Goal: Information Seeking & Learning: Learn about a topic

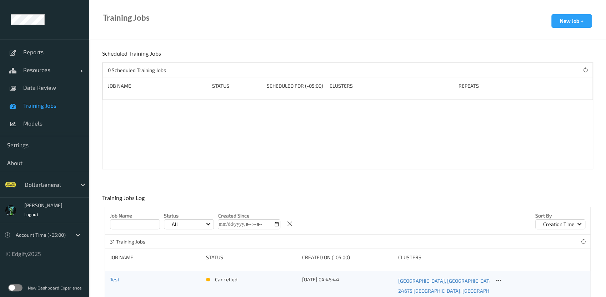
click at [37, 110] on link "Training Jobs" at bounding box center [44, 106] width 89 height 18
click at [46, 90] on span "Data Review" at bounding box center [52, 87] width 59 height 7
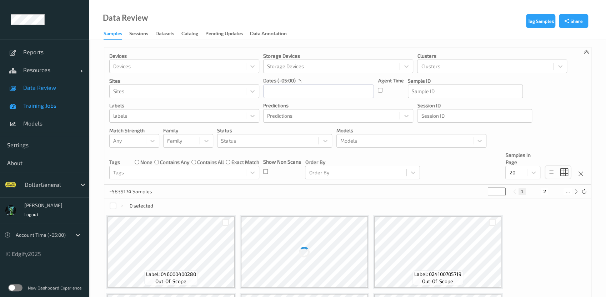
click at [44, 103] on span "Training Jobs" at bounding box center [52, 105] width 59 height 7
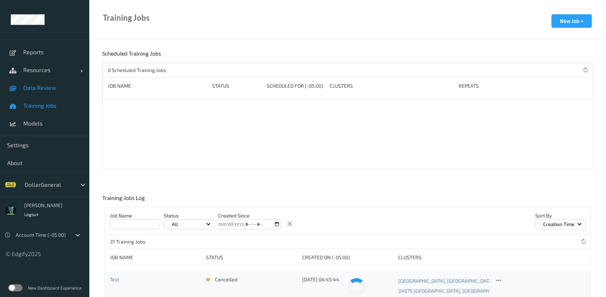
click at [50, 89] on span "Data Review" at bounding box center [52, 87] width 59 height 7
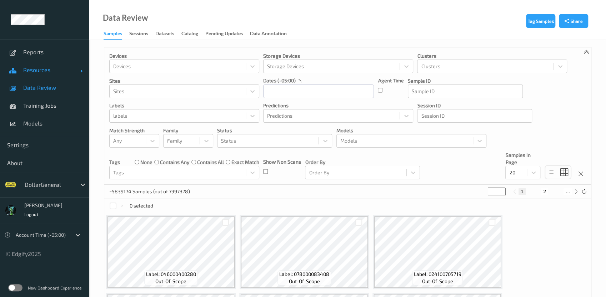
click at [48, 78] on link "Resources" at bounding box center [44, 70] width 89 height 18
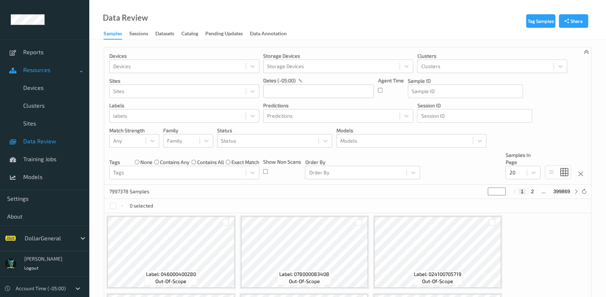
click at [48, 78] on link "Resources" at bounding box center [44, 70] width 89 height 18
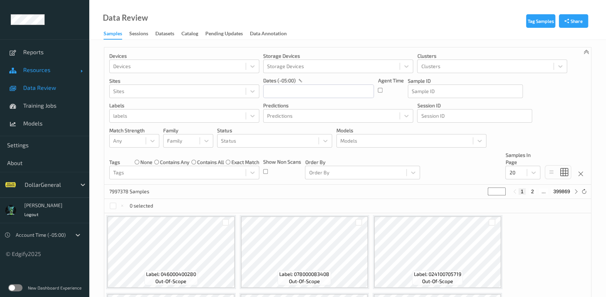
click at [50, 71] on span "Resources" at bounding box center [51, 69] width 57 height 7
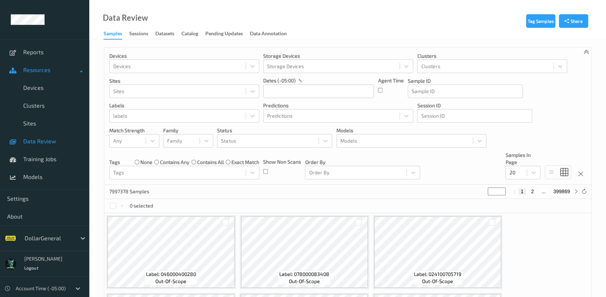
click at [50, 71] on span "Resources" at bounding box center [51, 69] width 57 height 7
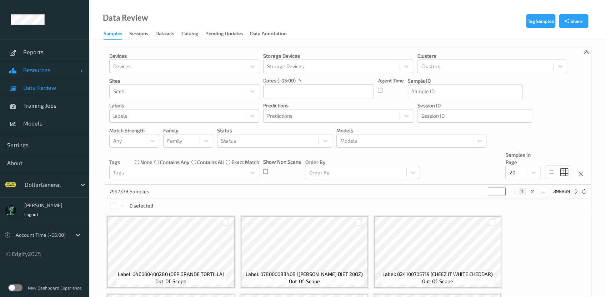
click at [55, 62] on link "Resources" at bounding box center [44, 70] width 89 height 18
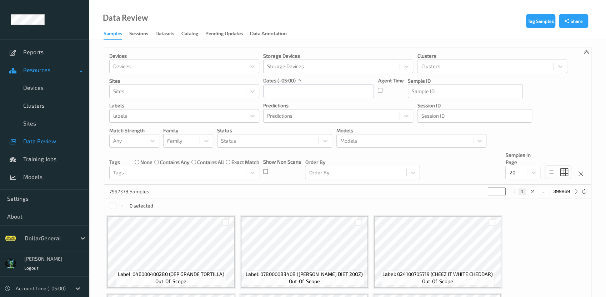
click at [55, 62] on link "Resources" at bounding box center [44, 70] width 89 height 18
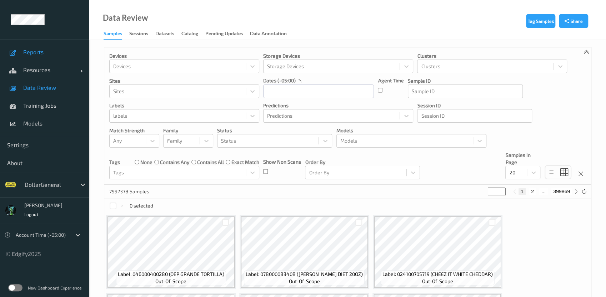
click at [60, 56] on link "Reports" at bounding box center [44, 52] width 89 height 18
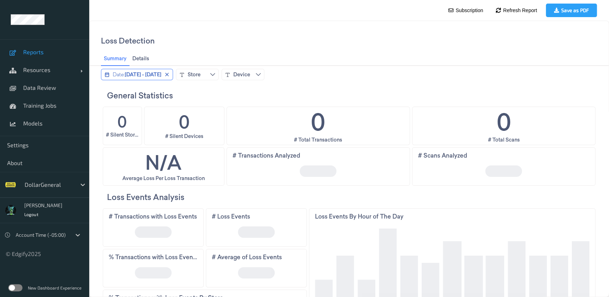
click at [161, 73] on span "February 3, 2025 - February 9, 2025" at bounding box center [143, 74] width 36 height 7
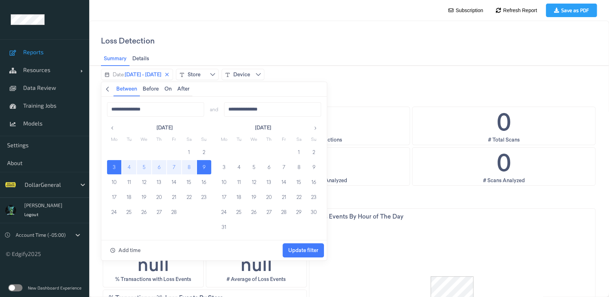
click at [107, 90] on icon "chevronleft icon" at bounding box center [107, 89] width 3 height 5
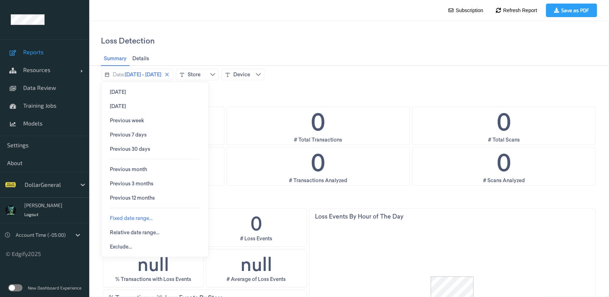
click at [137, 219] on span "Fixed date range…" at bounding box center [131, 219] width 43 height 6
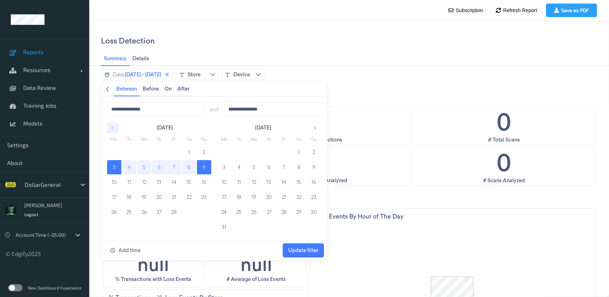
click at [115, 129] on button "button" at bounding box center [112, 127] width 11 height 11
click at [313, 127] on icon "button" at bounding box center [315, 128] width 5 height 5
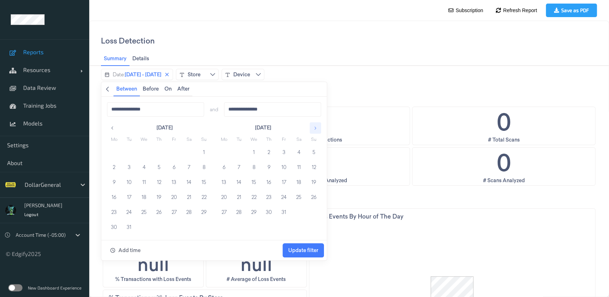
click at [313, 127] on icon "button" at bounding box center [315, 128] width 5 height 5
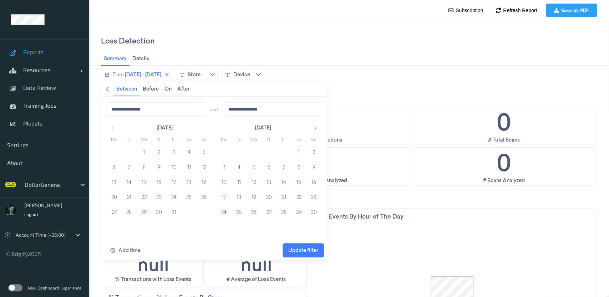
click at [13, 292] on div "New Dashboard Experience" at bounding box center [44, 288] width 89 height 19
click at [17, 288] on label at bounding box center [15, 287] width 14 height 7
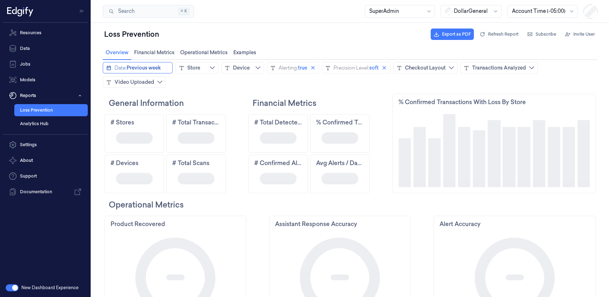
click at [165, 64] on button "Date: Previous week" at bounding box center [138, 67] width 70 height 11
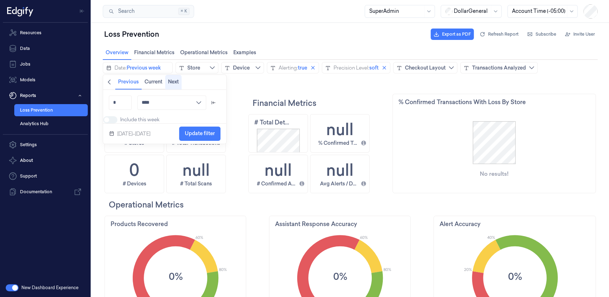
click at [173, 83] on span "Next" at bounding box center [173, 82] width 11 height 6
click at [156, 83] on span "Current" at bounding box center [154, 82] width 18 height 6
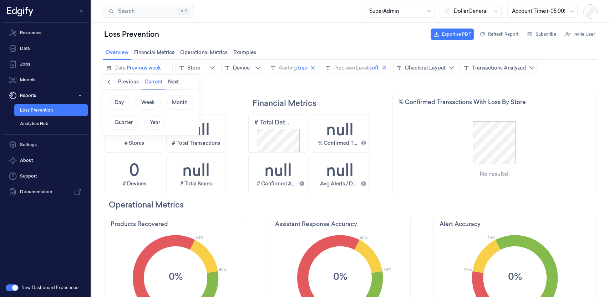
click at [149, 103] on span "Week" at bounding box center [148, 103] width 14 height 6
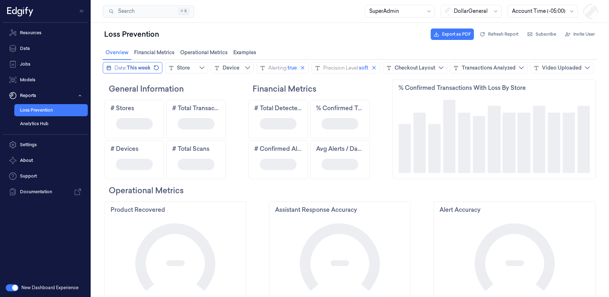
click at [145, 71] on button "Date: This week" at bounding box center [133, 67] width 60 height 11
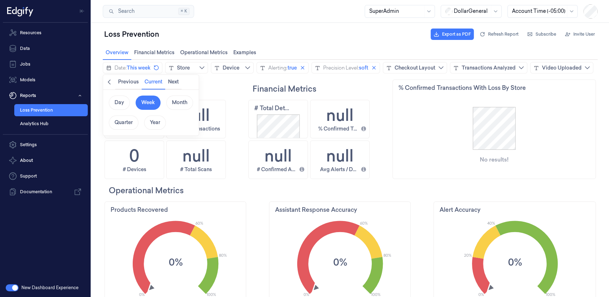
click at [111, 83] on icon "chevronleft icon" at bounding box center [109, 82] width 6 height 6
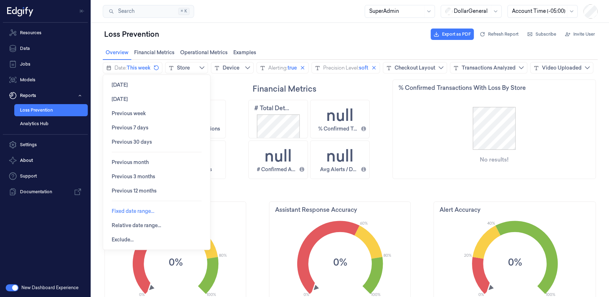
click at [140, 213] on span "Fixed date range…" at bounding box center [133, 211] width 43 height 6
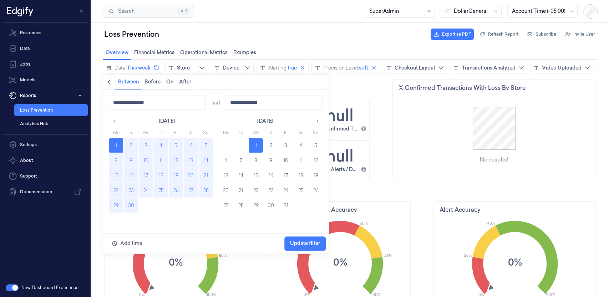
click at [116, 160] on button "8" at bounding box center [116, 160] width 14 height 14
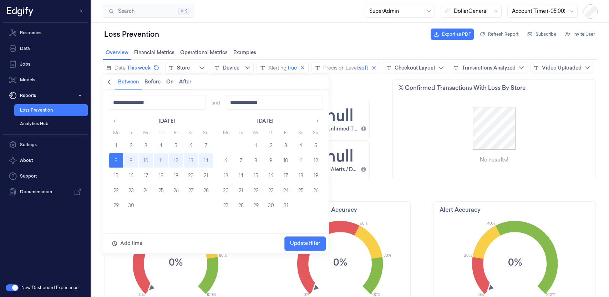
click at [208, 162] on button "14" at bounding box center [206, 160] width 14 height 14
type input "**********"
click at [310, 244] on span "Update filter" at bounding box center [305, 244] width 30 height 6
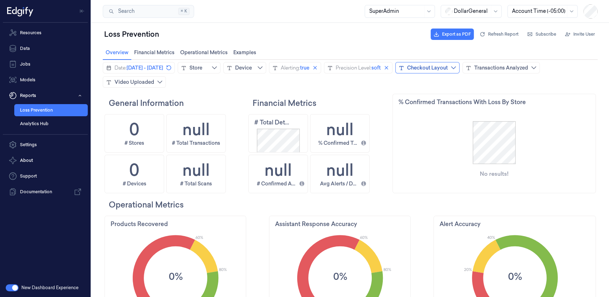
click at [460, 70] on button "Checkout Layout" at bounding box center [427, 67] width 64 height 11
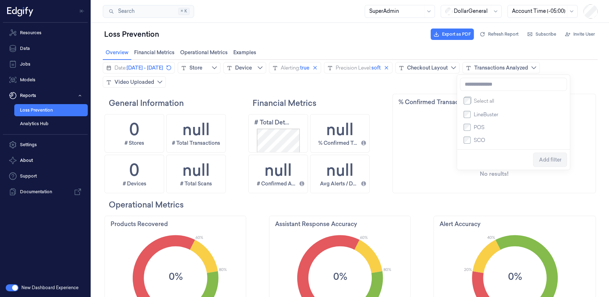
click at [480, 141] on span "SCO" at bounding box center [479, 140] width 11 height 7
click at [481, 118] on span "LineBuster" at bounding box center [486, 114] width 25 height 7
click at [546, 163] on span "Add filter" at bounding box center [550, 160] width 22 height 6
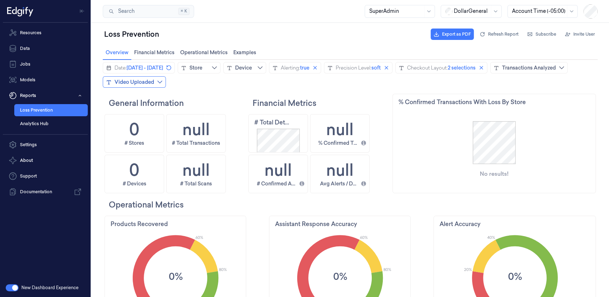
click at [154, 83] on div "Video Uploaded" at bounding box center [135, 82] width 40 height 7
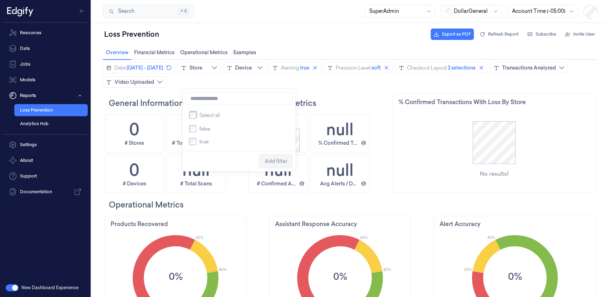
click at [202, 145] on span "true" at bounding box center [203, 141] width 9 height 7
click at [270, 161] on span "Add filter" at bounding box center [275, 161] width 22 height 6
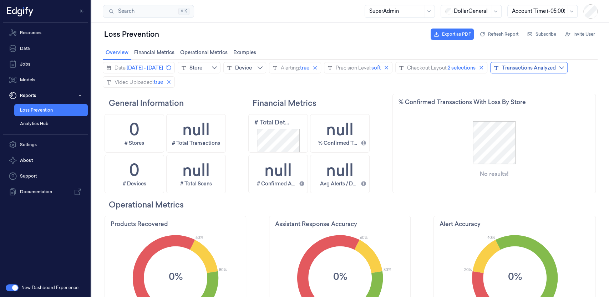
click at [502, 71] on div "Transactions Analyzed" at bounding box center [529, 67] width 54 height 7
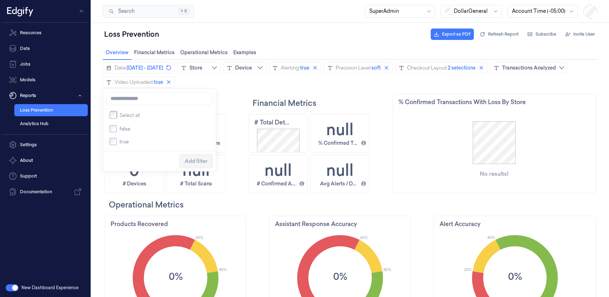
click at [123, 142] on span "true" at bounding box center [124, 141] width 9 height 7
click at [193, 160] on span "Add filter" at bounding box center [196, 161] width 22 height 6
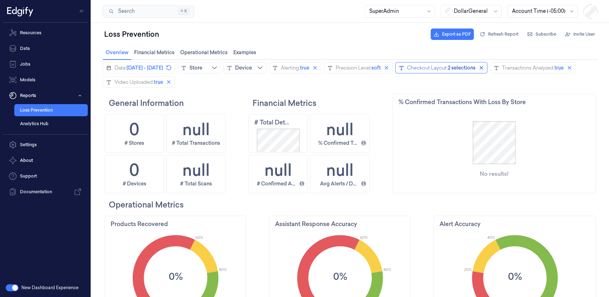
click at [487, 63] on button "Checkout Layout: 2 selections" at bounding box center [441, 67] width 92 height 11
click at [163, 70] on span "[DATE] - [DATE]" at bounding box center [145, 67] width 36 height 7
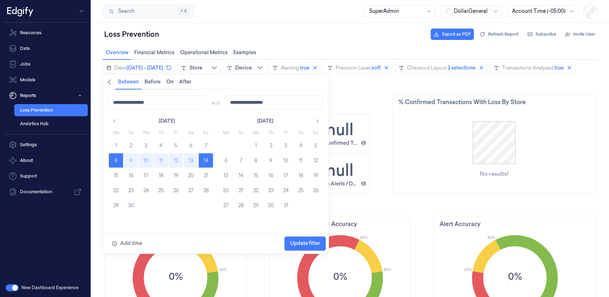
click at [209, 11] on div "Search Search... ⌘ K SuperAdmin DollarGeneral Account Time (-05:00)" at bounding box center [350, 11] width 518 height 23
click at [112, 145] on button "1" at bounding box center [116, 145] width 14 height 14
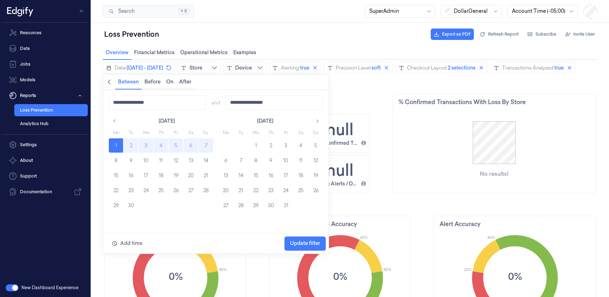
click at [206, 145] on button "7" at bounding box center [206, 145] width 14 height 14
type input "**********"
click at [309, 243] on span "Update filter" at bounding box center [305, 244] width 30 height 6
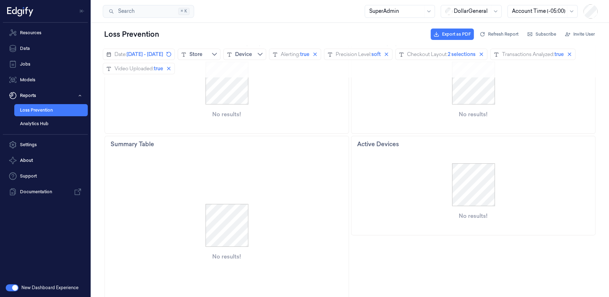
scroll to position [325, 0]
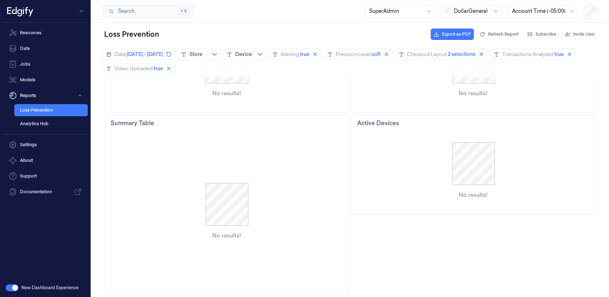
click at [13, 288] on button "button" at bounding box center [12, 287] width 13 height 7
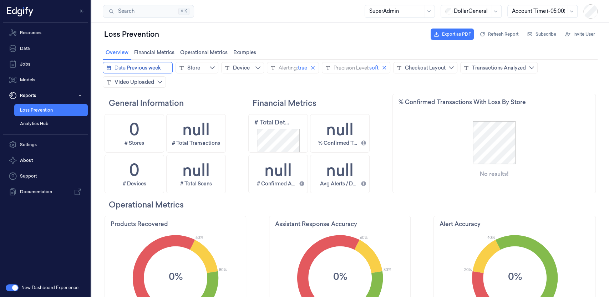
click at [135, 68] on span "Previous week" at bounding box center [144, 67] width 34 height 7
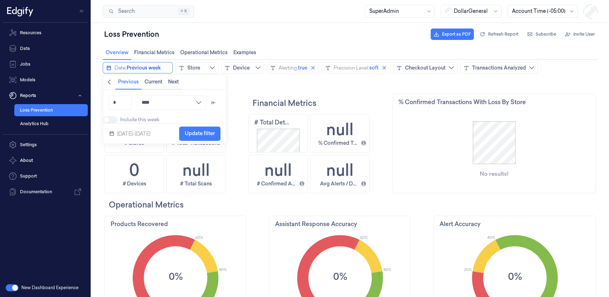
click at [135, 68] on span "Previous week" at bounding box center [144, 67] width 34 height 7
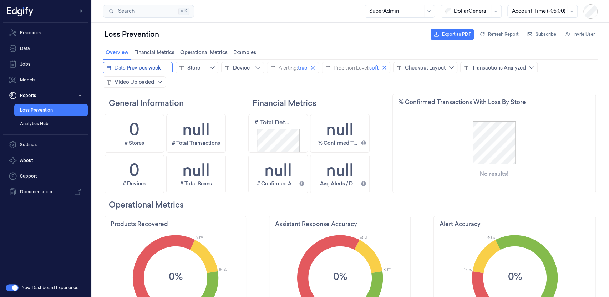
click at [160, 64] on span "Previous week" at bounding box center [144, 67] width 34 height 7
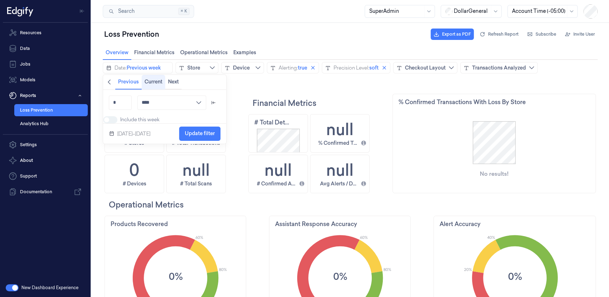
drag, startPoint x: 176, startPoint y: 87, endPoint x: 151, endPoint y: 85, distance: 24.7
click at [176, 86] on button "Next" at bounding box center [173, 82] width 16 height 14
click at [112, 82] on button "Back" at bounding box center [109, 82] width 12 height 14
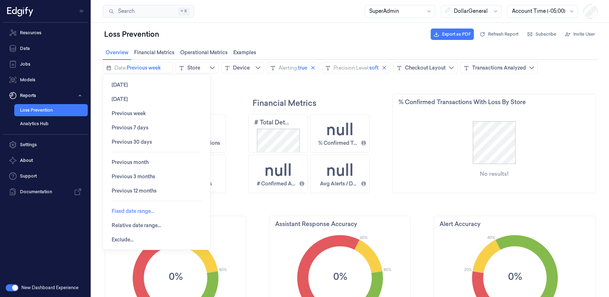
click at [128, 210] on span "Fixed date range…" at bounding box center [133, 211] width 43 height 6
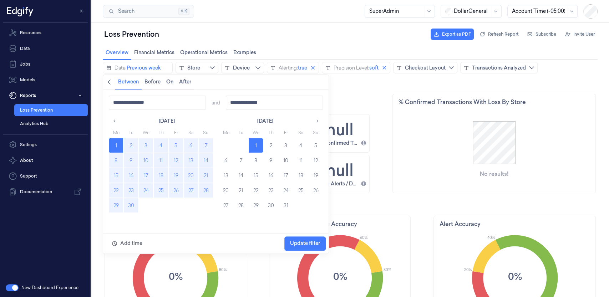
click at [118, 159] on button "8" at bounding box center [116, 160] width 14 height 14
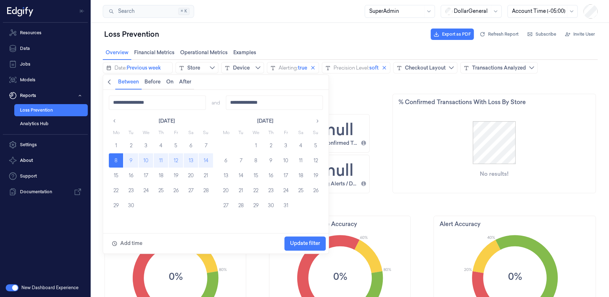
drag, startPoint x: 206, startPoint y: 157, endPoint x: 255, endPoint y: 188, distance: 58.5
click at [206, 157] on button "14" at bounding box center [206, 160] width 14 height 14
type input "**********"
click at [315, 242] on span "Update filter" at bounding box center [305, 244] width 30 height 6
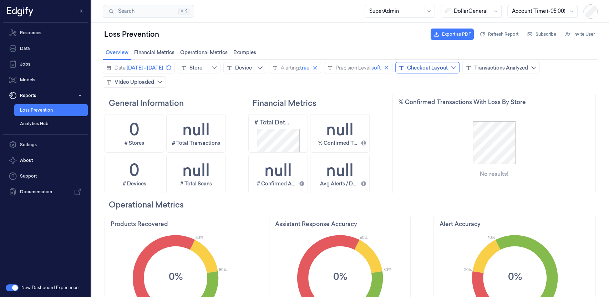
click at [460, 72] on button "Checkout Layout" at bounding box center [427, 67] width 64 height 11
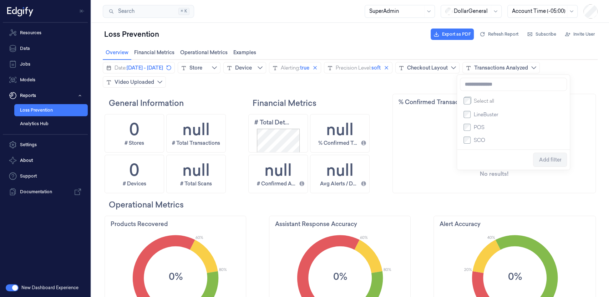
click at [474, 144] on span "SCO" at bounding box center [479, 140] width 11 height 7
drag, startPoint x: 472, startPoint y: 116, endPoint x: 525, endPoint y: 142, distance: 58.9
click at [472, 116] on label "LineBuster" at bounding box center [484, 115] width 27 height 6
click at [550, 167] on span "Add filter" at bounding box center [550, 160] width 22 height 14
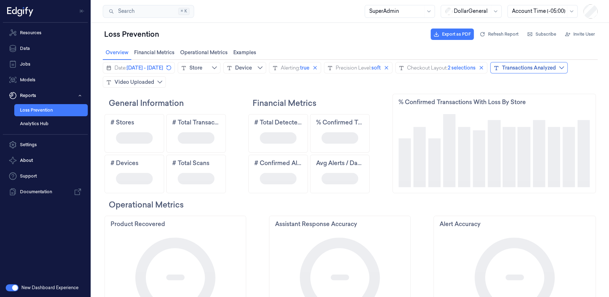
click at [502, 71] on div "Transactions Analyzed" at bounding box center [529, 67] width 54 height 7
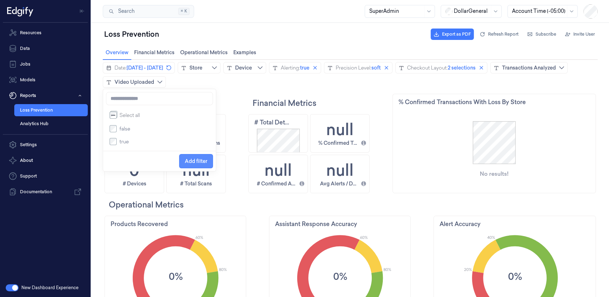
click at [199, 161] on span "Add filter" at bounding box center [196, 161] width 22 height 6
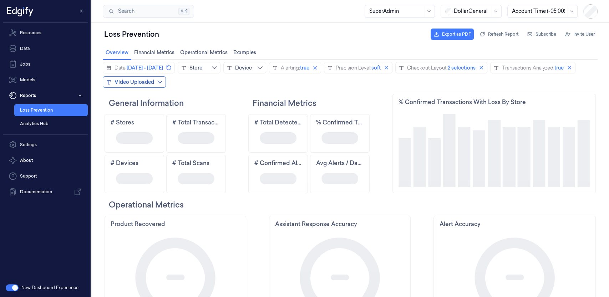
click at [166, 77] on button "Video Uploaded" at bounding box center [134, 81] width 63 height 11
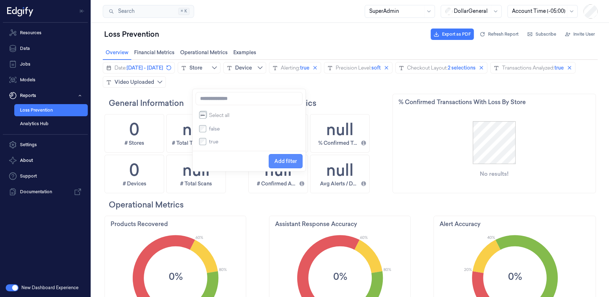
click at [289, 160] on span "Add filter" at bounding box center [285, 161] width 22 height 6
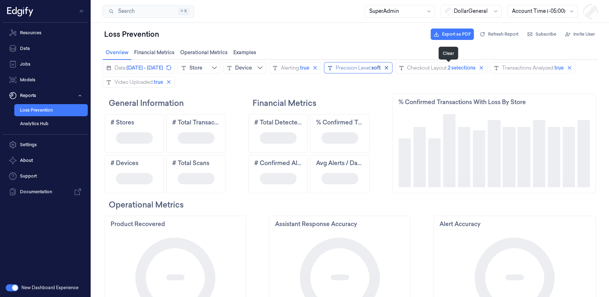
click at [389, 69] on icon "close icon" at bounding box center [387, 68] width 6 height 6
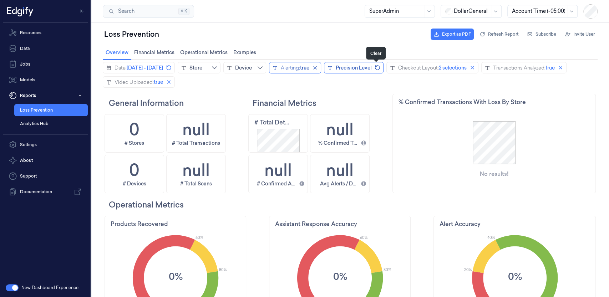
click at [318, 70] on icon "close icon" at bounding box center [315, 68] width 6 height 6
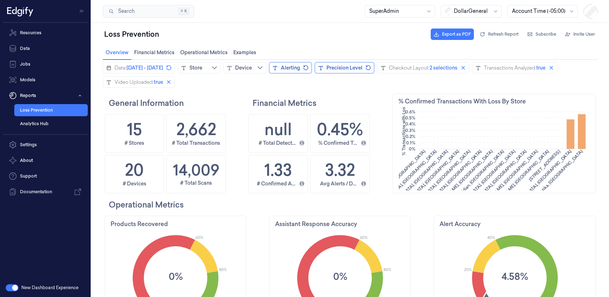
scroll to position [152, 198]
click at [172, 83] on icon "close icon" at bounding box center [169, 82] width 6 height 6
click at [430, 70] on div "Checkout Layout:" at bounding box center [409, 67] width 41 height 7
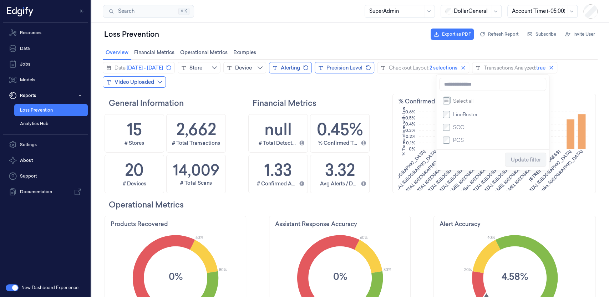
click at [464, 115] on span "LineBuster" at bounding box center [465, 114] width 25 height 7
click at [524, 159] on span "Update filter" at bounding box center [526, 160] width 30 height 6
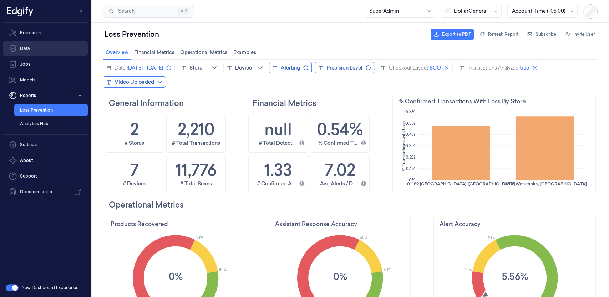
click at [47, 53] on link "Data" at bounding box center [45, 48] width 85 height 14
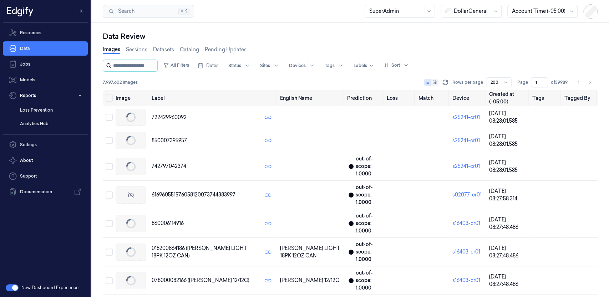
click at [135, 69] on input "string" at bounding box center [134, 65] width 43 height 11
click at [192, 69] on button "All Filters" at bounding box center [176, 65] width 31 height 11
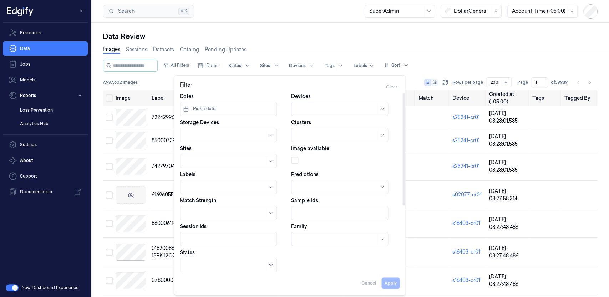
click at [207, 108] on span "Pick a date" at bounding box center [204, 109] width 24 height 6
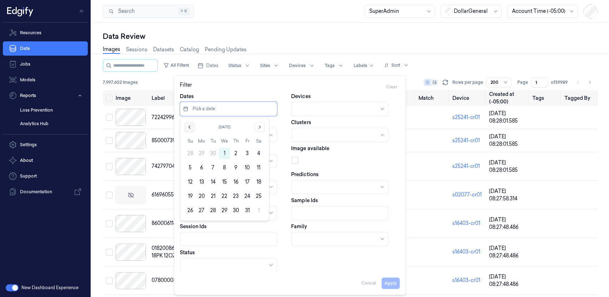
click at [192, 129] on icon "Go to the Previous Month" at bounding box center [190, 127] width 6 height 6
click at [201, 168] on button "8" at bounding box center [201, 167] width 11 height 11
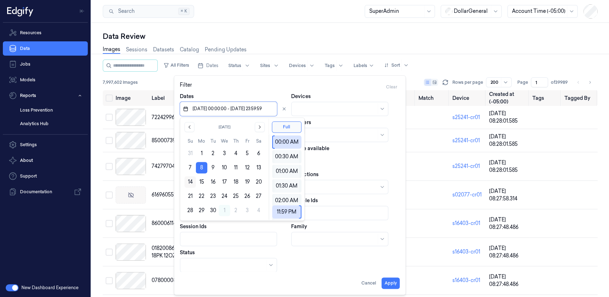
click at [193, 181] on button "14" at bounding box center [189, 181] width 11 height 11
type input "[DATE] 00:00:00 - [DATE] 23:59:59"
click at [313, 263] on div "Dates Devices Storage Devices Clusters Sites Image available Labels Predictions…" at bounding box center [290, 234] width 220 height 283
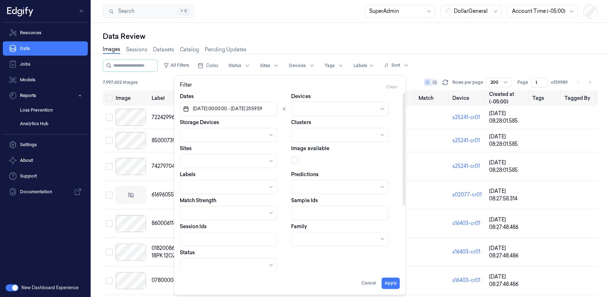
click at [332, 115] on div at bounding box center [339, 109] width 97 height 14
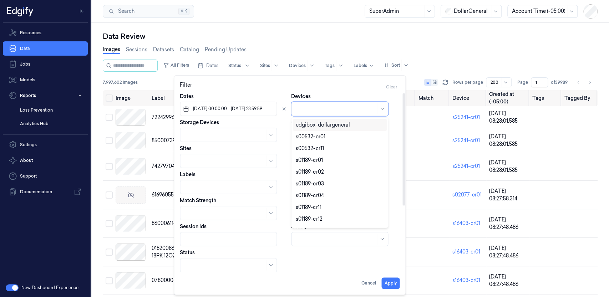
click at [261, 92] on div "Filter Clear" at bounding box center [290, 86] width 220 height 11
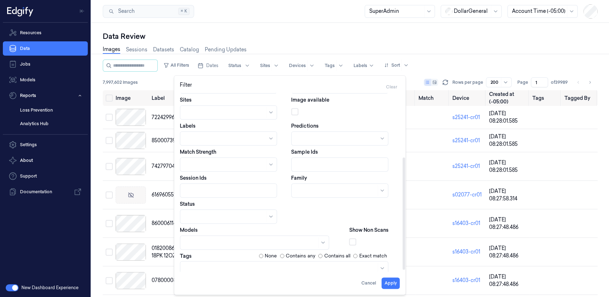
scroll to position [105, 0]
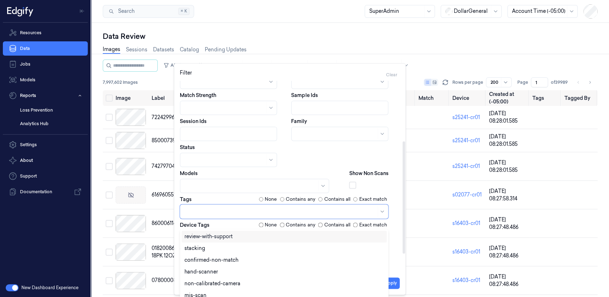
click at [237, 210] on div at bounding box center [280, 211] width 192 height 7
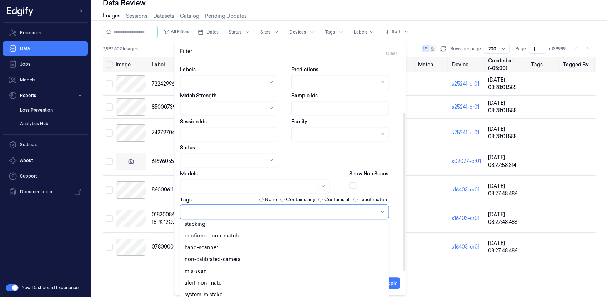
scroll to position [29, 0]
click at [223, 224] on div "confirmed-non-match" at bounding box center [211, 222] width 54 height 7
click at [155, 264] on html "Resources Data Jobs Models Reports Loss Prevention Analytics Hub Settings About…" at bounding box center [303, 114] width 607 height 297
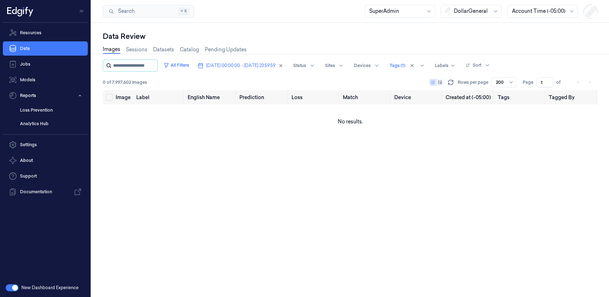
click at [152, 69] on input "string" at bounding box center [134, 65] width 43 height 11
click at [153, 68] on input "string" at bounding box center [134, 65] width 43 height 11
click at [192, 65] on button "All Filters" at bounding box center [176, 65] width 31 height 11
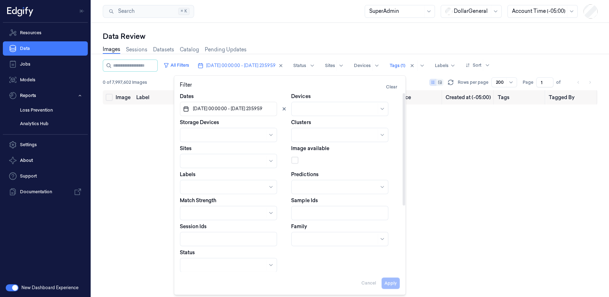
click at [197, 110] on span "[DATE] 00:00:00 - [DATE] 23:59:59" at bounding box center [227, 109] width 71 height 6
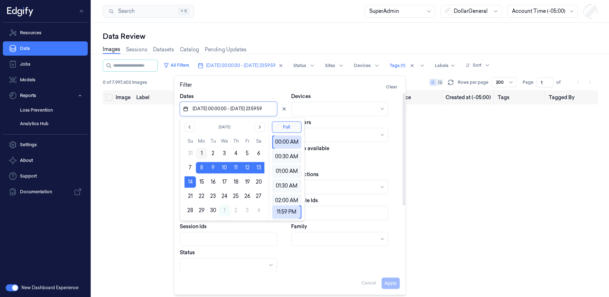
click at [201, 157] on button "1" at bounding box center [201, 153] width 11 height 11
type input "[DATE] 00:00:00 - [DATE] 23:59:59"
click at [393, 285] on button "Apply" at bounding box center [390, 283] width 18 height 11
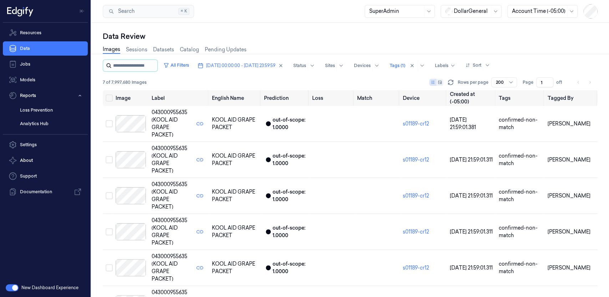
click at [140, 64] on input "string" at bounding box center [134, 65] width 43 height 11
click at [150, 70] on input "string" at bounding box center [134, 65] width 43 height 11
click at [147, 68] on input "string" at bounding box center [134, 65] width 43 height 11
click at [208, 68] on div "All Filters [DATE] 00:00:00 - [DATE] 23:59:59 Status Sites Devices Tags (1) Lab…" at bounding box center [298, 66] width 390 height 12
click at [192, 67] on button "All Filters" at bounding box center [176, 65] width 31 height 11
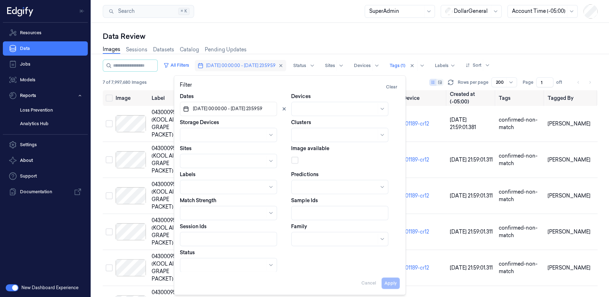
click at [203, 67] on icon "button" at bounding box center [201, 66] width 6 height 6
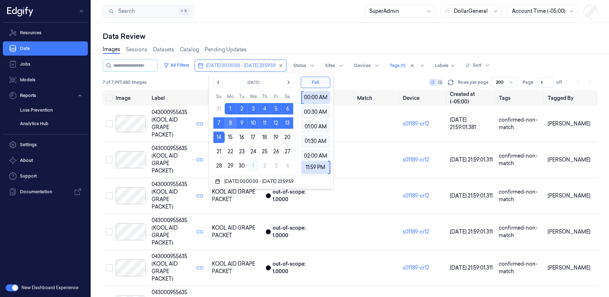
click at [231, 125] on button "8" at bounding box center [230, 122] width 11 height 11
click at [219, 137] on button "14" at bounding box center [218, 137] width 11 height 11
click at [234, 135] on button "15" at bounding box center [230, 137] width 11 height 11
click at [231, 124] on button "8" at bounding box center [230, 122] width 11 height 11
click at [231, 120] on button "8" at bounding box center [230, 122] width 11 height 11
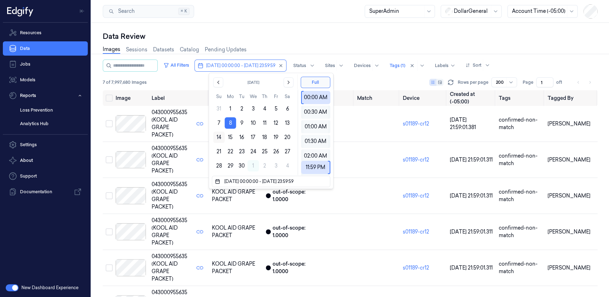
click at [221, 136] on button "14" at bounding box center [218, 137] width 11 height 11
type input "[DATE] 00:00:00 - [DATE] 23:59:59"
click at [186, 85] on div "7 of 7,997,680 Images Rows per page 200 Page 1 of 1" at bounding box center [350, 82] width 495 height 10
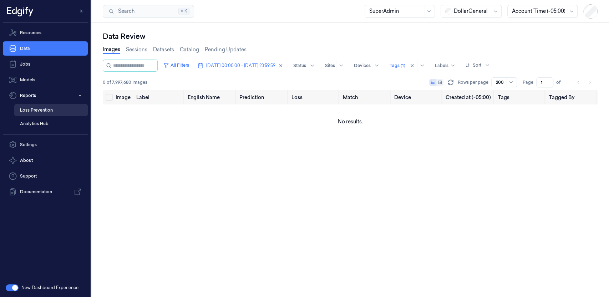
click at [39, 112] on link "Loss Prevention" at bounding box center [51, 110] width 74 height 12
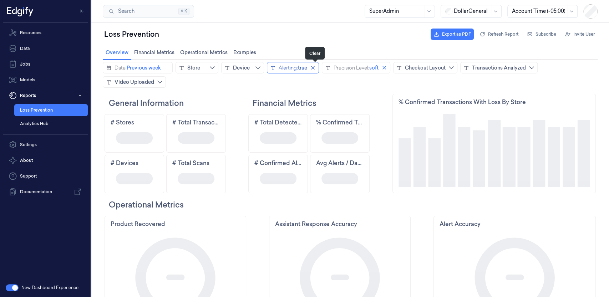
click at [317, 71] on button "Clear" at bounding box center [313, 68] width 9 height 9
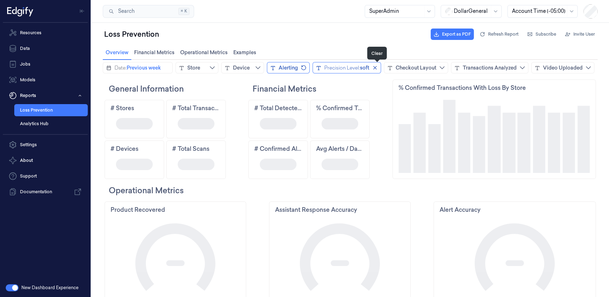
click at [377, 69] on icon "close icon" at bounding box center [375, 68] width 6 height 6
click at [424, 69] on div "Checkout Layout" at bounding box center [407, 67] width 41 height 7
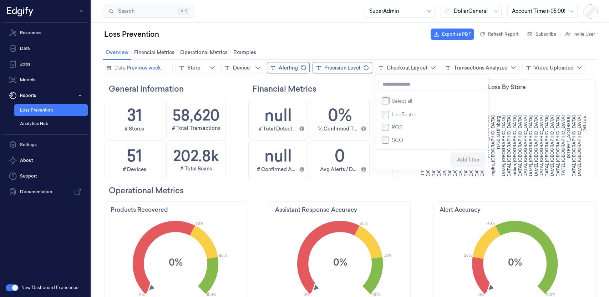
click at [393, 143] on span "SCO" at bounding box center [397, 140] width 11 height 7
click at [458, 158] on span "Add filter" at bounding box center [468, 160] width 22 height 14
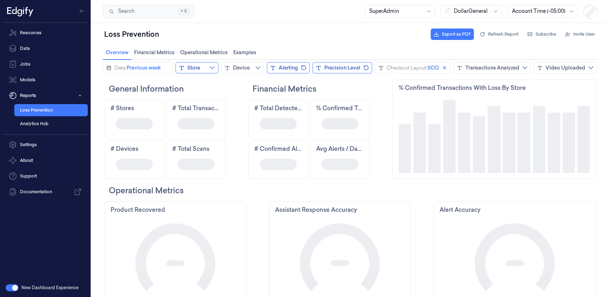
click at [202, 69] on button "Store" at bounding box center [197, 67] width 43 height 11
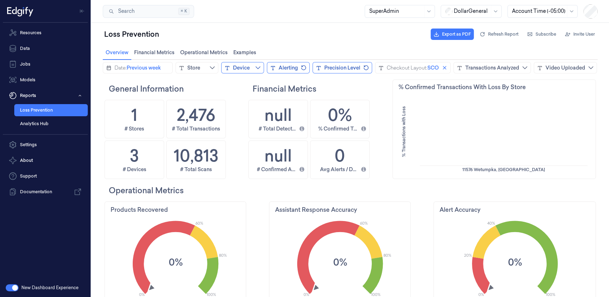
click at [248, 68] on div "Device" at bounding box center [241, 67] width 17 height 7
click at [136, 73] on button "Date: Previous week" at bounding box center [138, 67] width 70 height 11
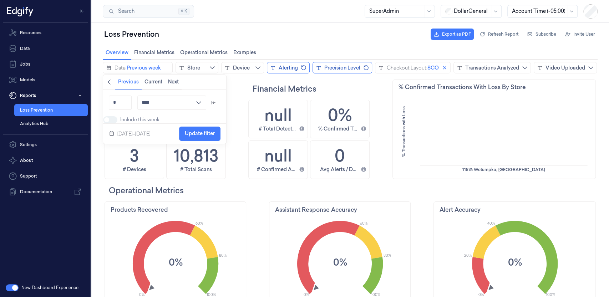
click at [113, 81] on button "Back" at bounding box center [109, 82] width 12 height 14
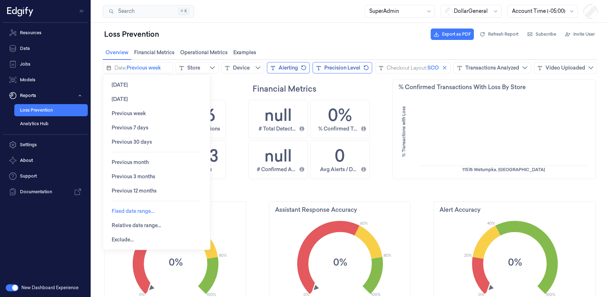
click at [158, 214] on button "Fixed date range…" at bounding box center [133, 211] width 54 height 14
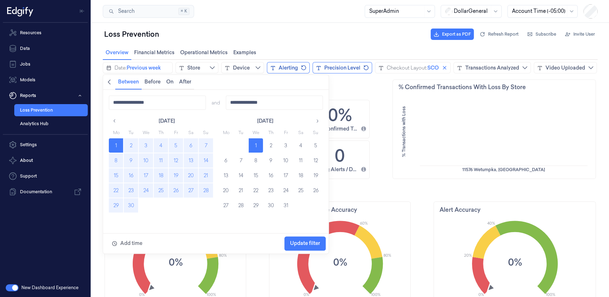
click at [118, 159] on button "8" at bounding box center [116, 160] width 14 height 14
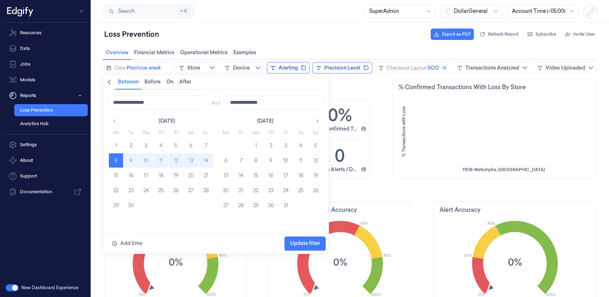
click at [202, 160] on button "14" at bounding box center [206, 160] width 14 height 14
type input "**********"
click at [312, 247] on span "Update filter" at bounding box center [305, 244] width 30 height 14
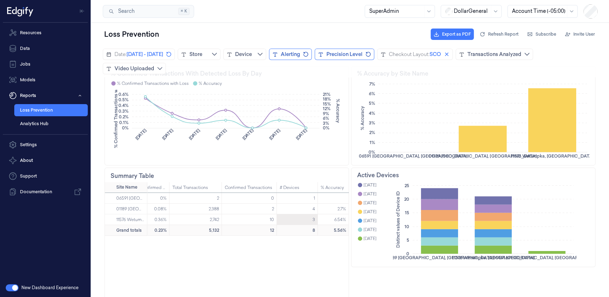
scroll to position [239, 0]
